Goal: Information Seeking & Learning: Learn about a topic

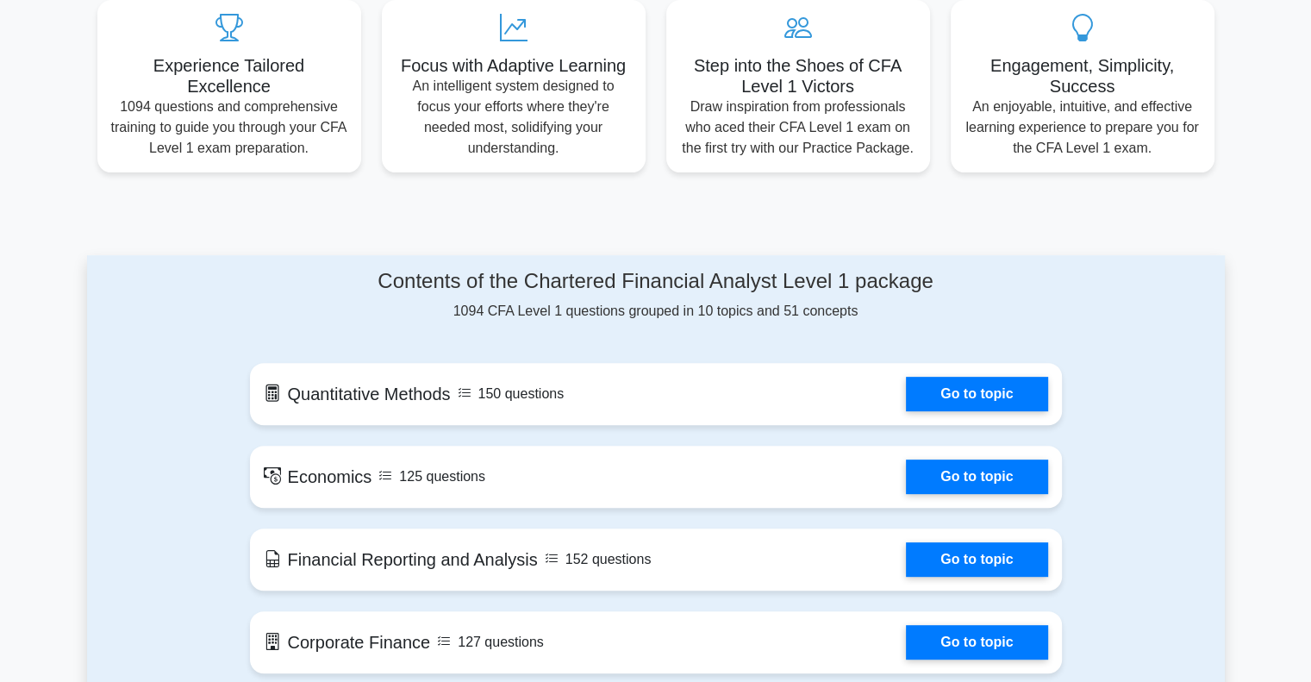
scroll to position [690, 0]
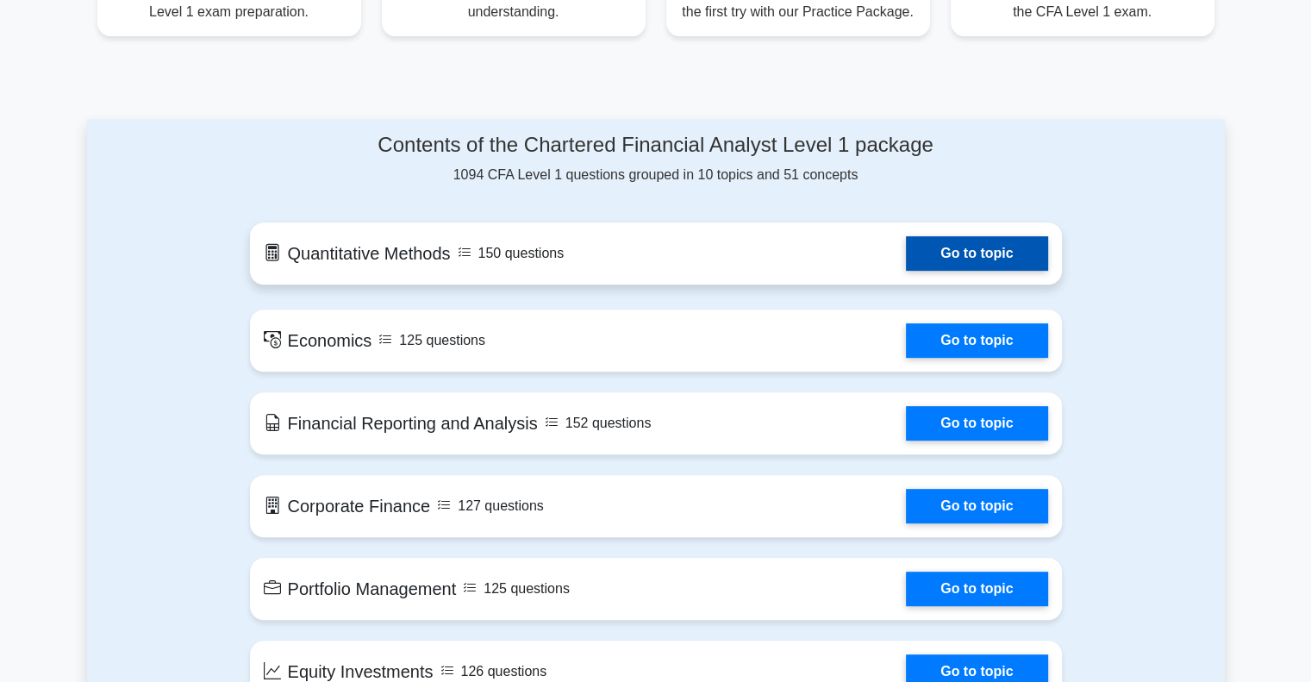
click at [946, 257] on link "Go to topic" at bounding box center [976, 253] width 141 height 34
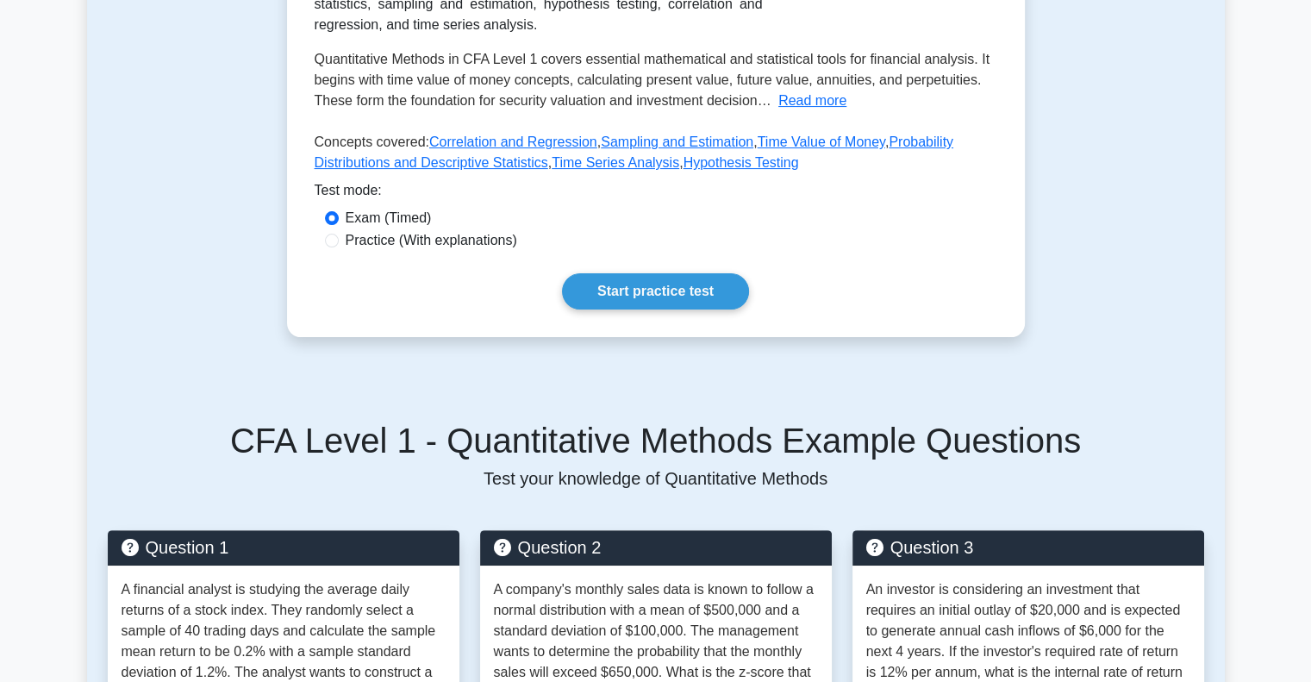
scroll to position [345, 0]
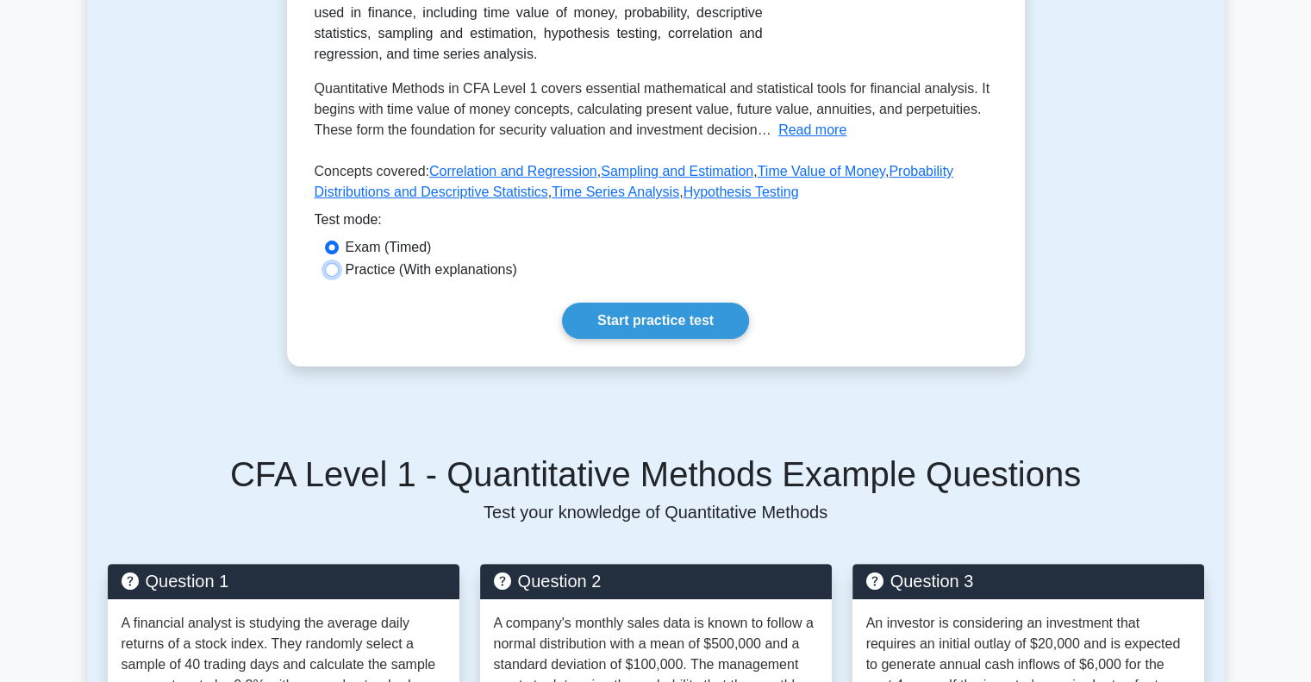
click at [334, 268] on input "Practice (With explanations)" at bounding box center [332, 270] width 14 height 14
radio input "true"
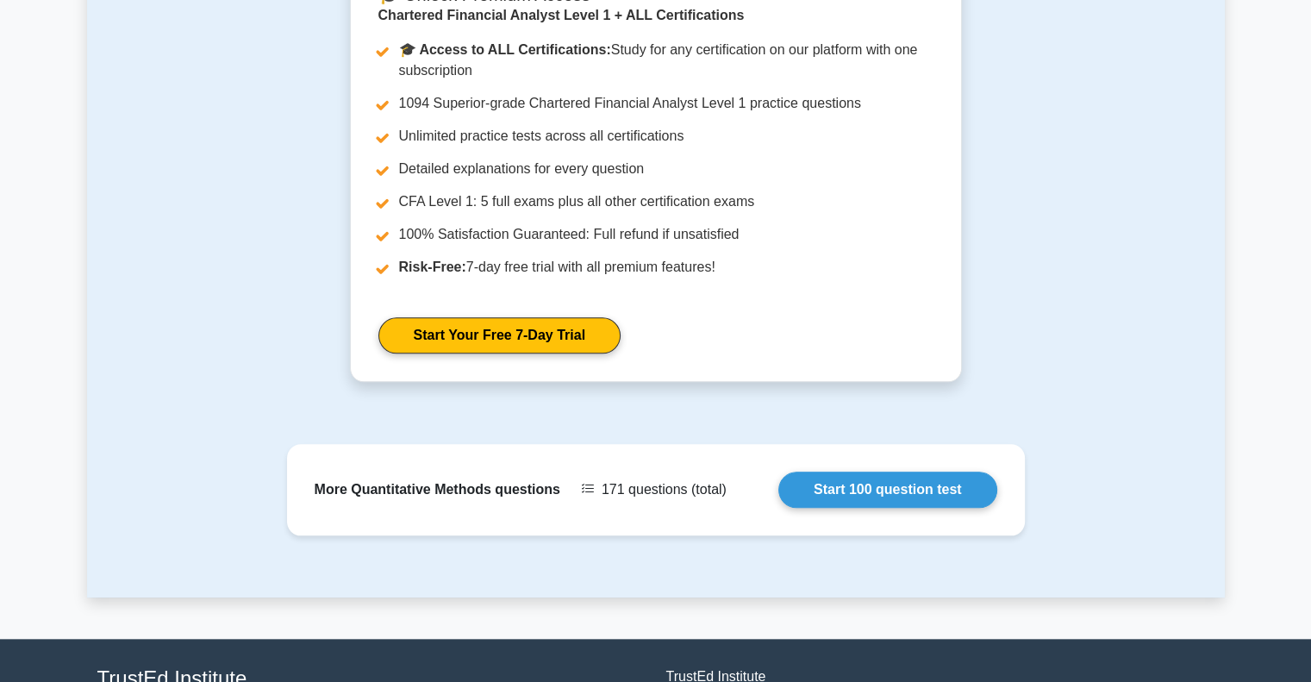
scroll to position [1584, 0]
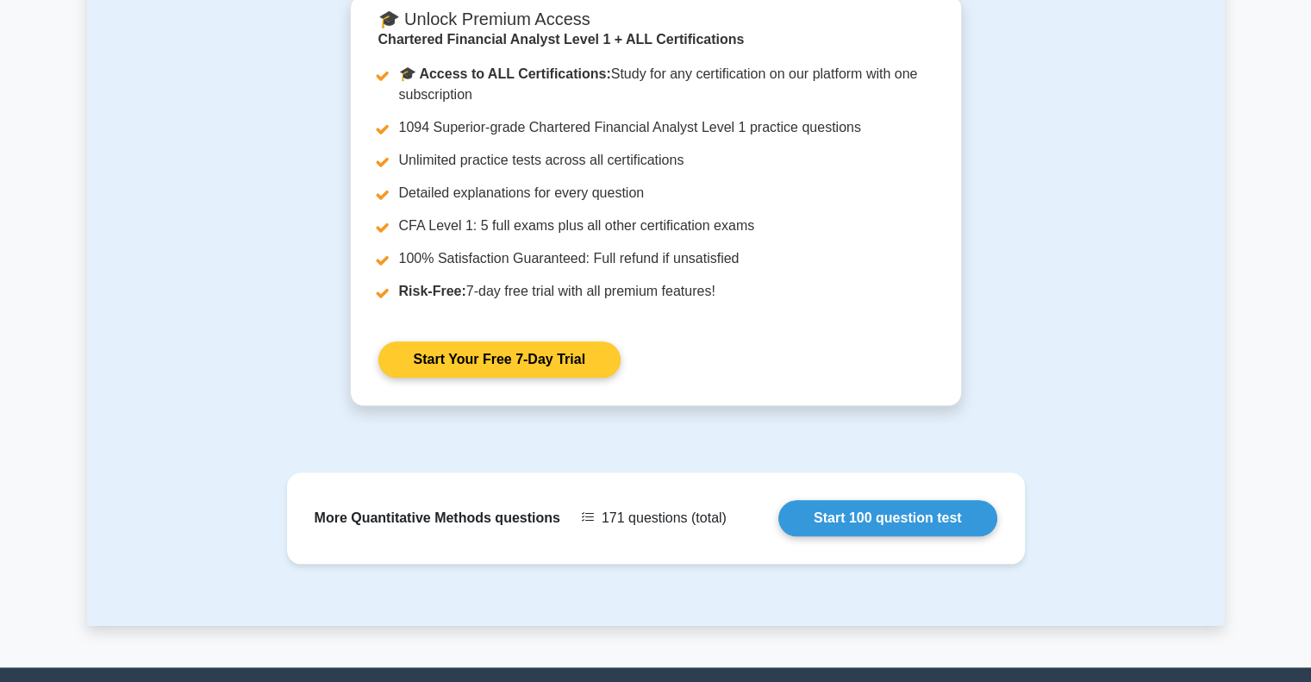
click at [496, 358] on link "Start Your Free 7-Day Trial" at bounding box center [500, 359] width 242 height 36
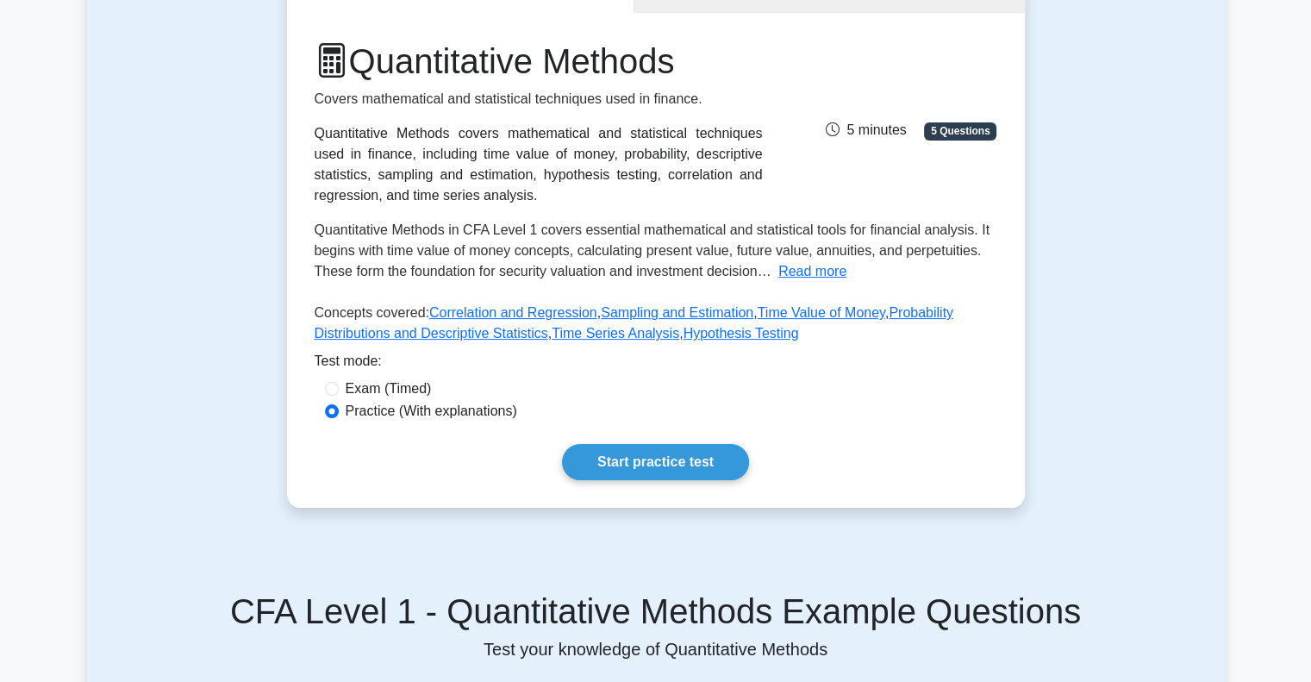
scroll to position [204, 0]
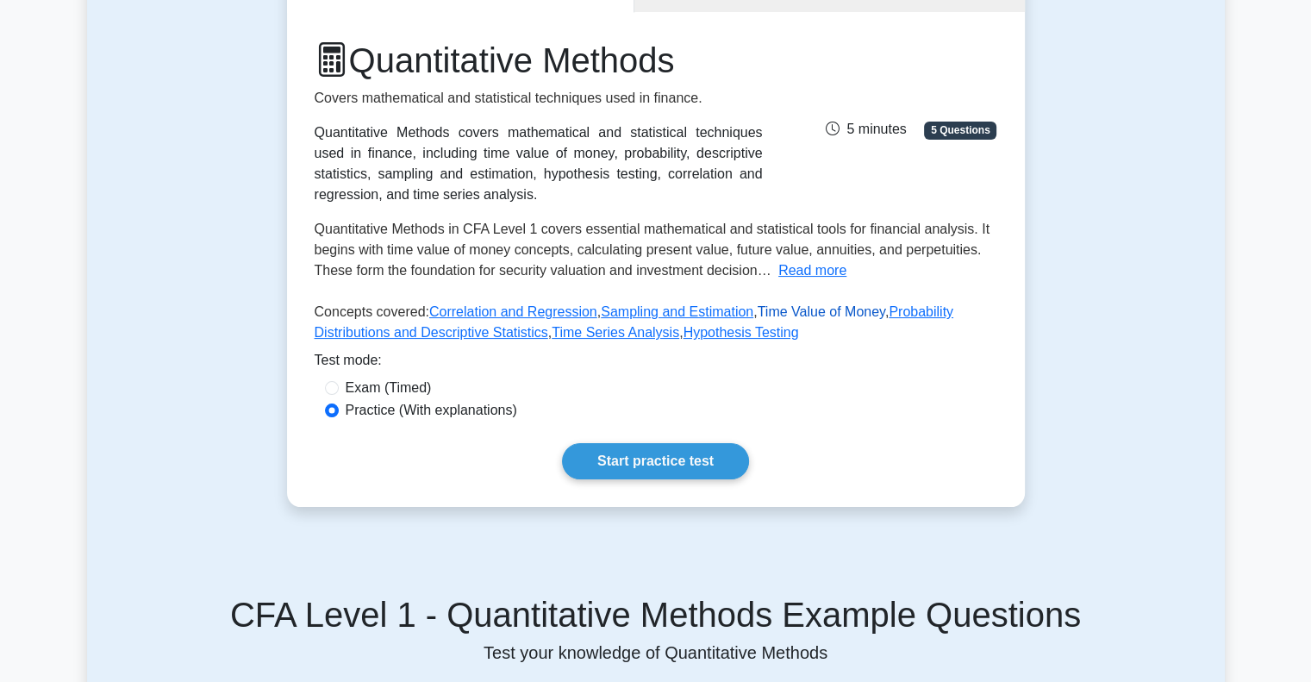
click at [781, 314] on link "Time Value of Money" at bounding box center [822, 311] width 128 height 15
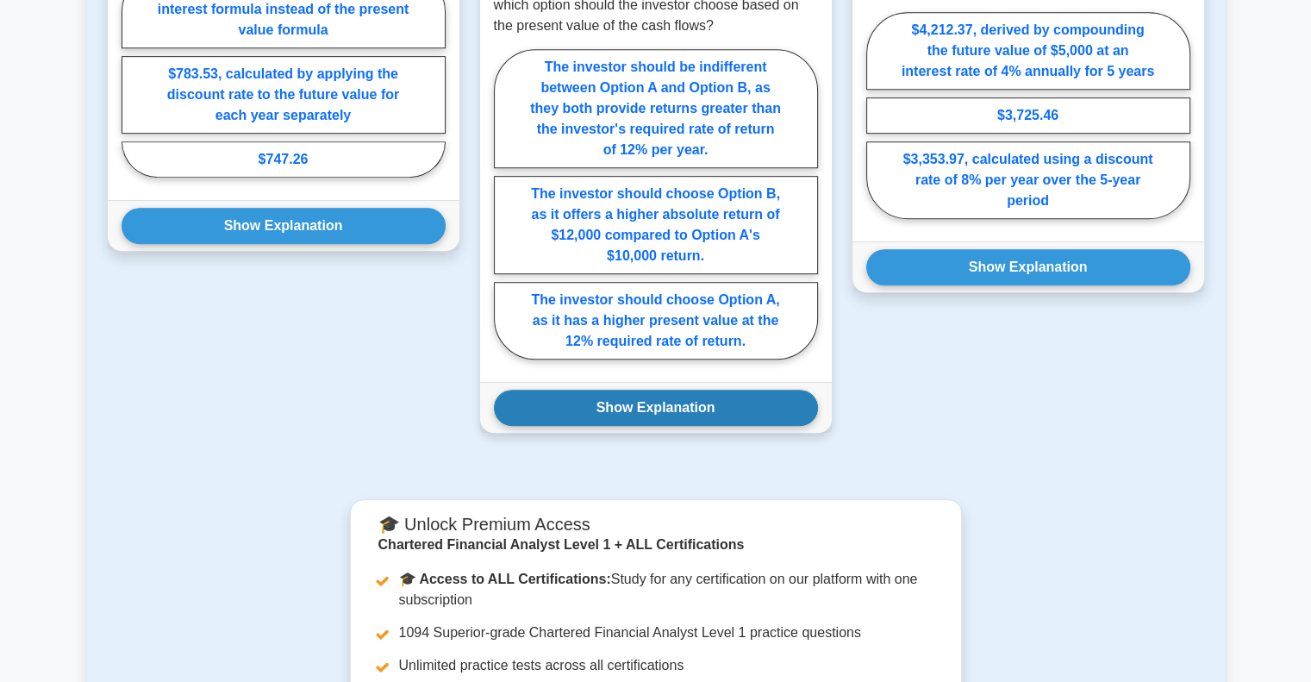
scroll to position [1207, 0]
